Goal: Entertainment & Leisure: Consume media (video, audio)

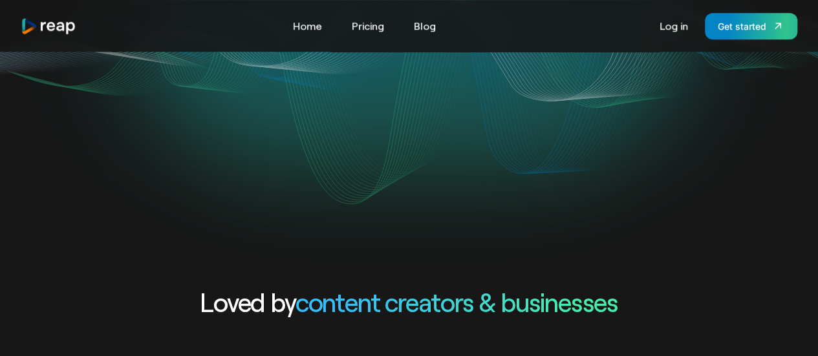
scroll to position [517, 0]
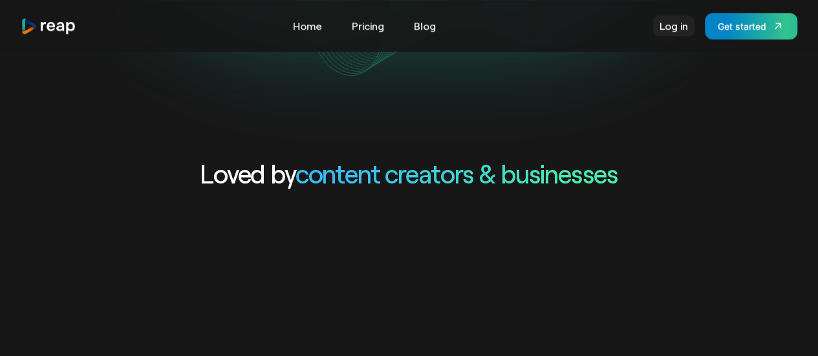
click at [669, 28] on link "Log in" at bounding box center [673, 26] width 41 height 21
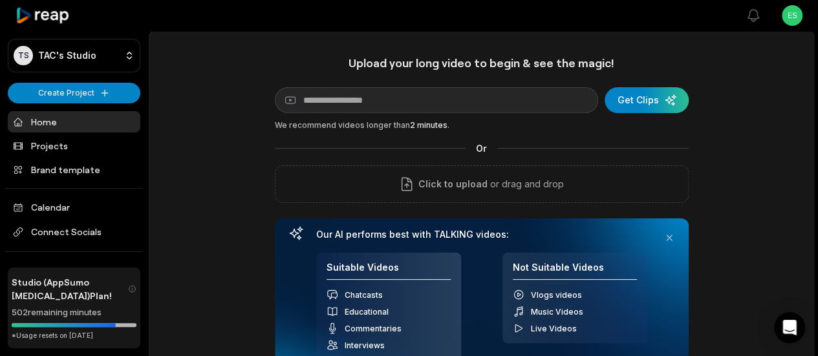
click at [56, 123] on link "Home" at bounding box center [74, 121] width 132 height 21
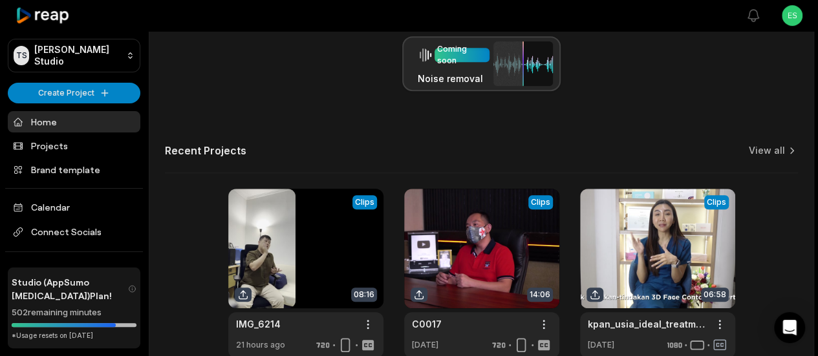
scroll to position [452, 0]
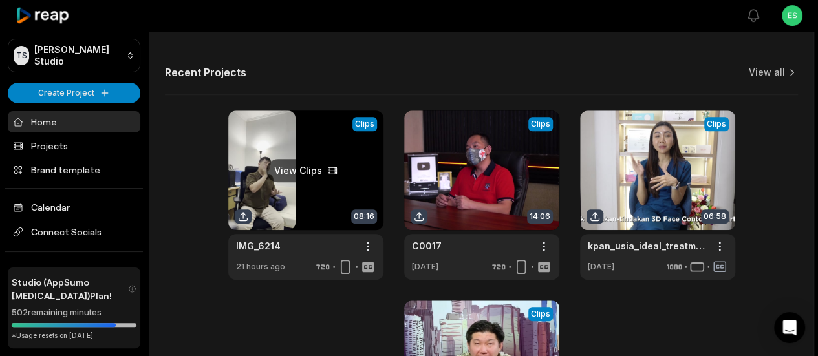
click at [305, 206] on link at bounding box center [305, 195] width 155 height 169
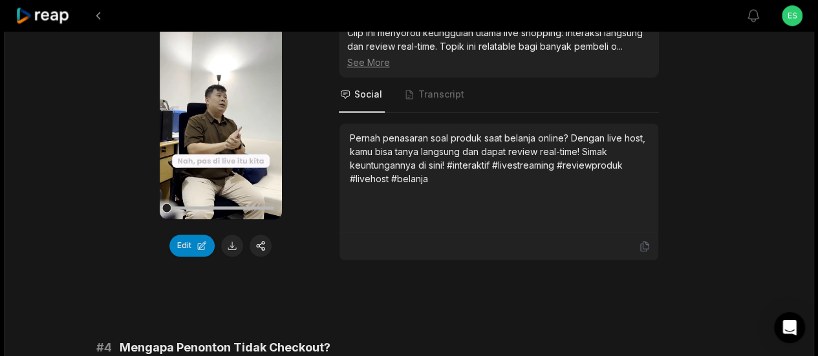
scroll to position [969, 0]
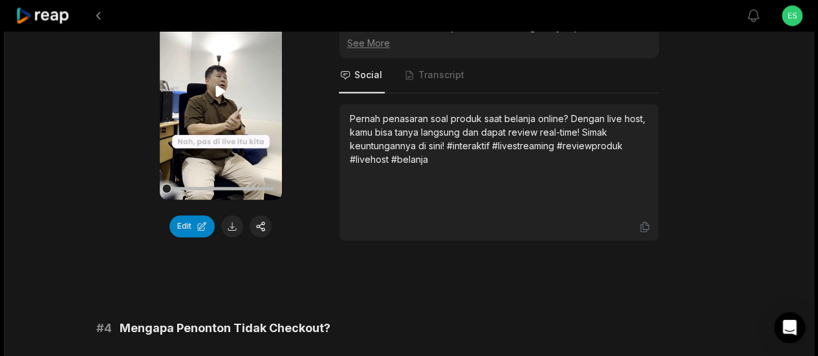
click at [229, 113] on video "Your browser does not support mp4 format." at bounding box center [221, 91] width 122 height 217
click at [218, 95] on icon at bounding box center [221, 91] width 16 height 16
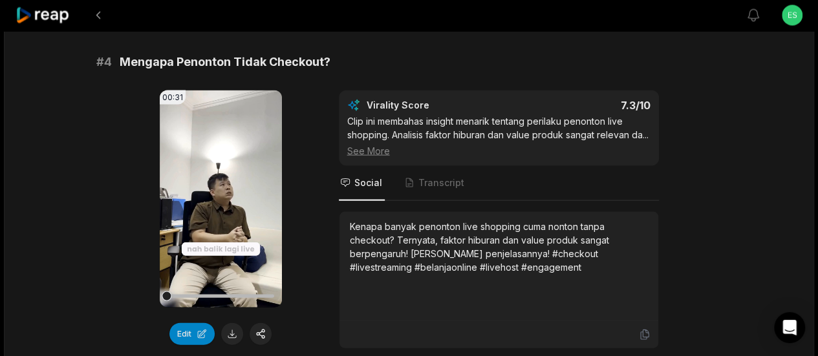
scroll to position [1357, 0]
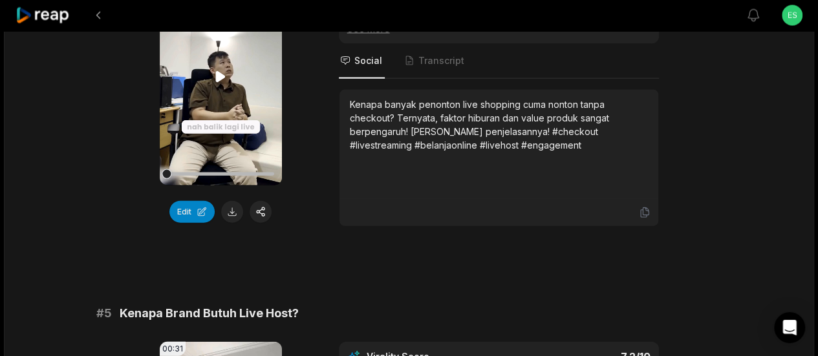
click at [224, 80] on icon at bounding box center [221, 77] width 16 height 16
click at [222, 82] on icon at bounding box center [221, 76] width 10 height 11
click at [222, 85] on icon at bounding box center [221, 77] width 16 height 16
click at [220, 82] on icon at bounding box center [221, 76] width 10 height 11
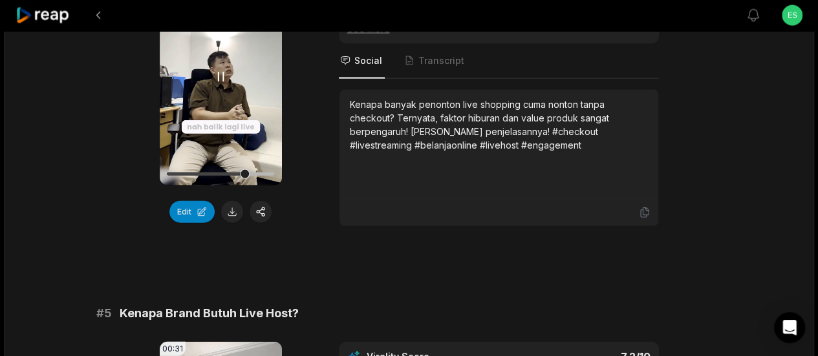
click at [220, 85] on icon at bounding box center [221, 77] width 16 height 16
